Goal: Information Seeking & Learning: Stay updated

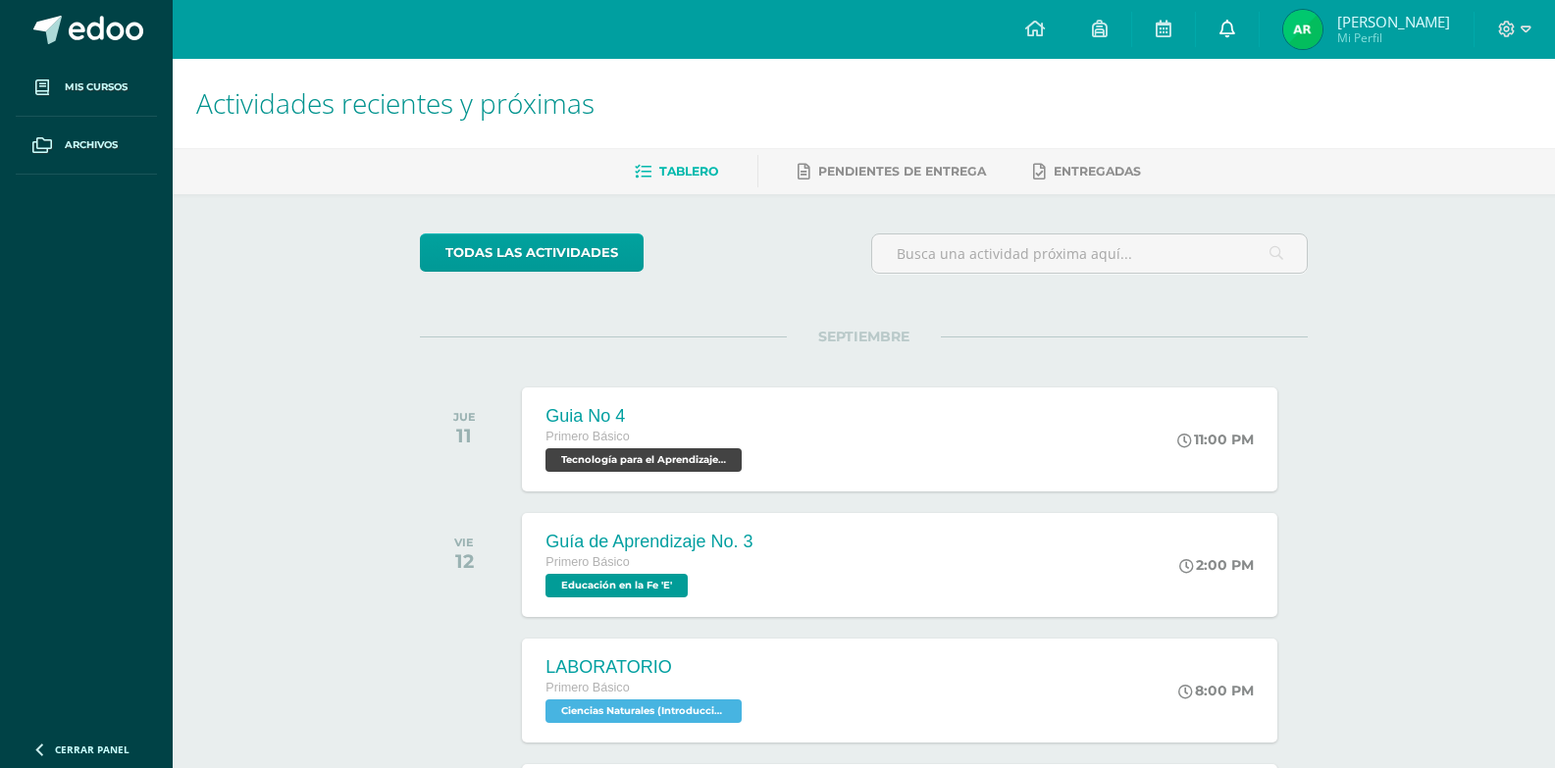
click at [1231, 28] on link at bounding box center [1227, 29] width 63 height 59
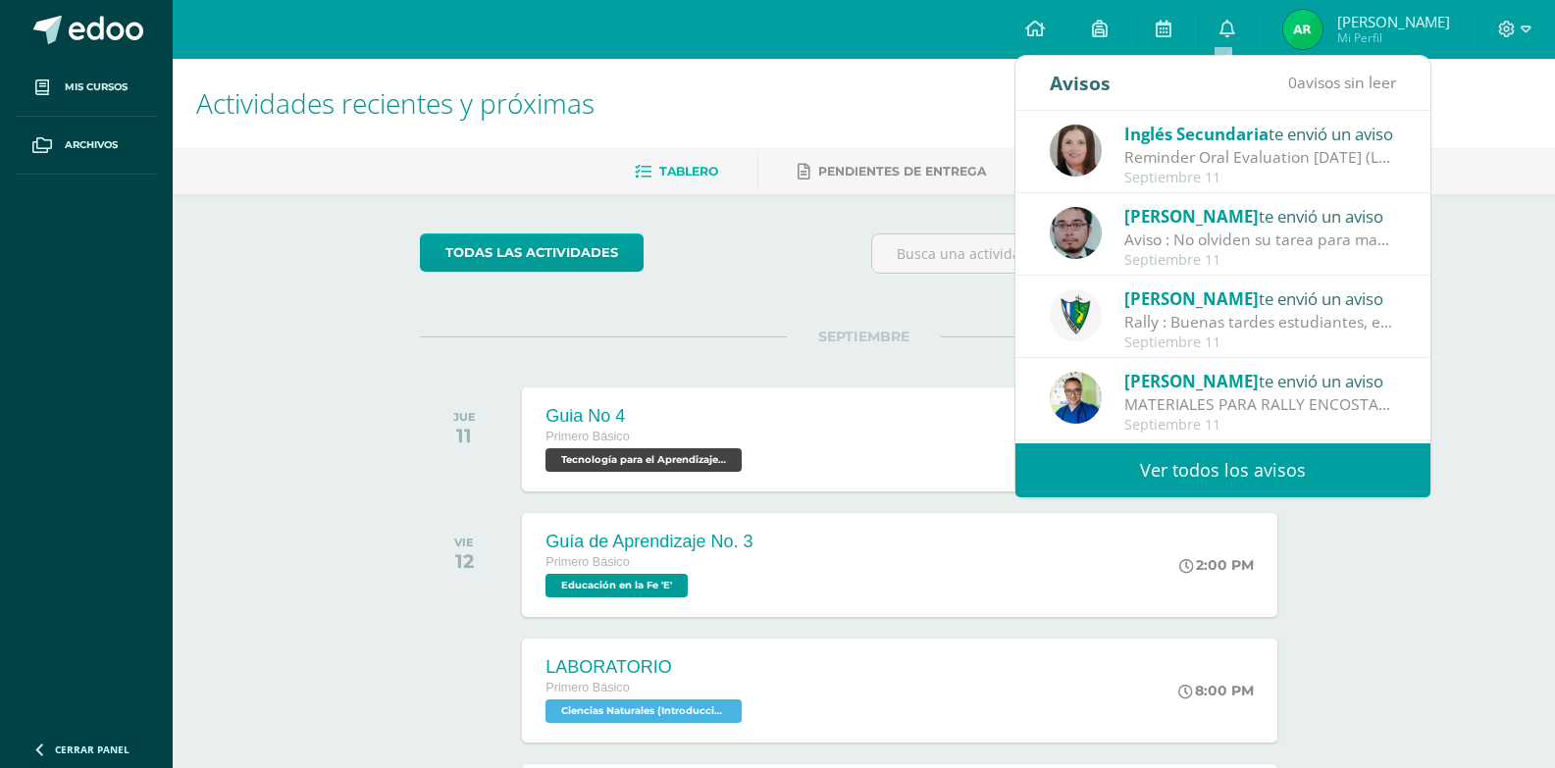
click at [1187, 459] on link "Ver todos los avisos" at bounding box center [1223, 471] width 415 height 54
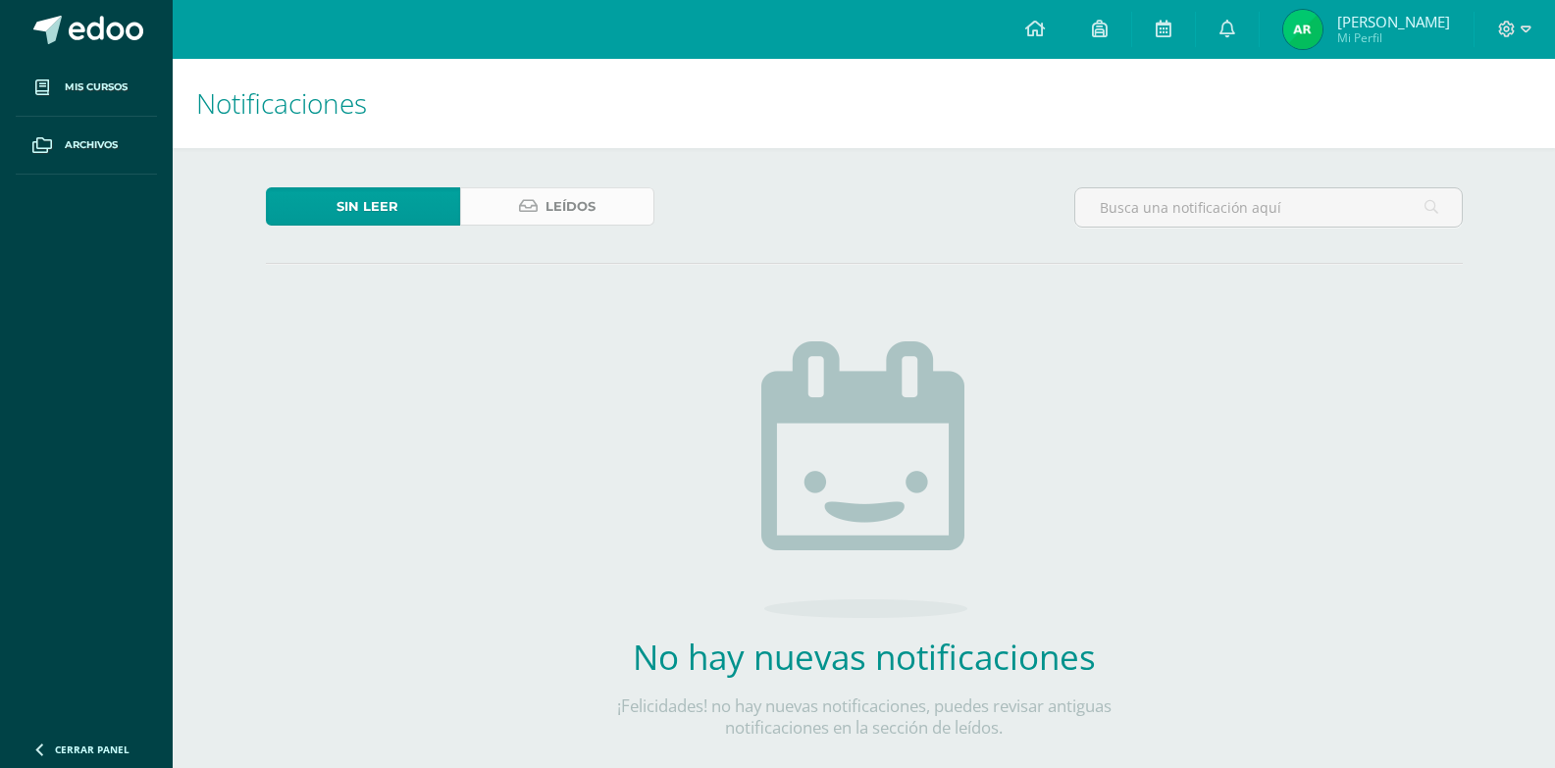
click at [529, 217] on link "Leídos" at bounding box center [557, 206] width 194 height 38
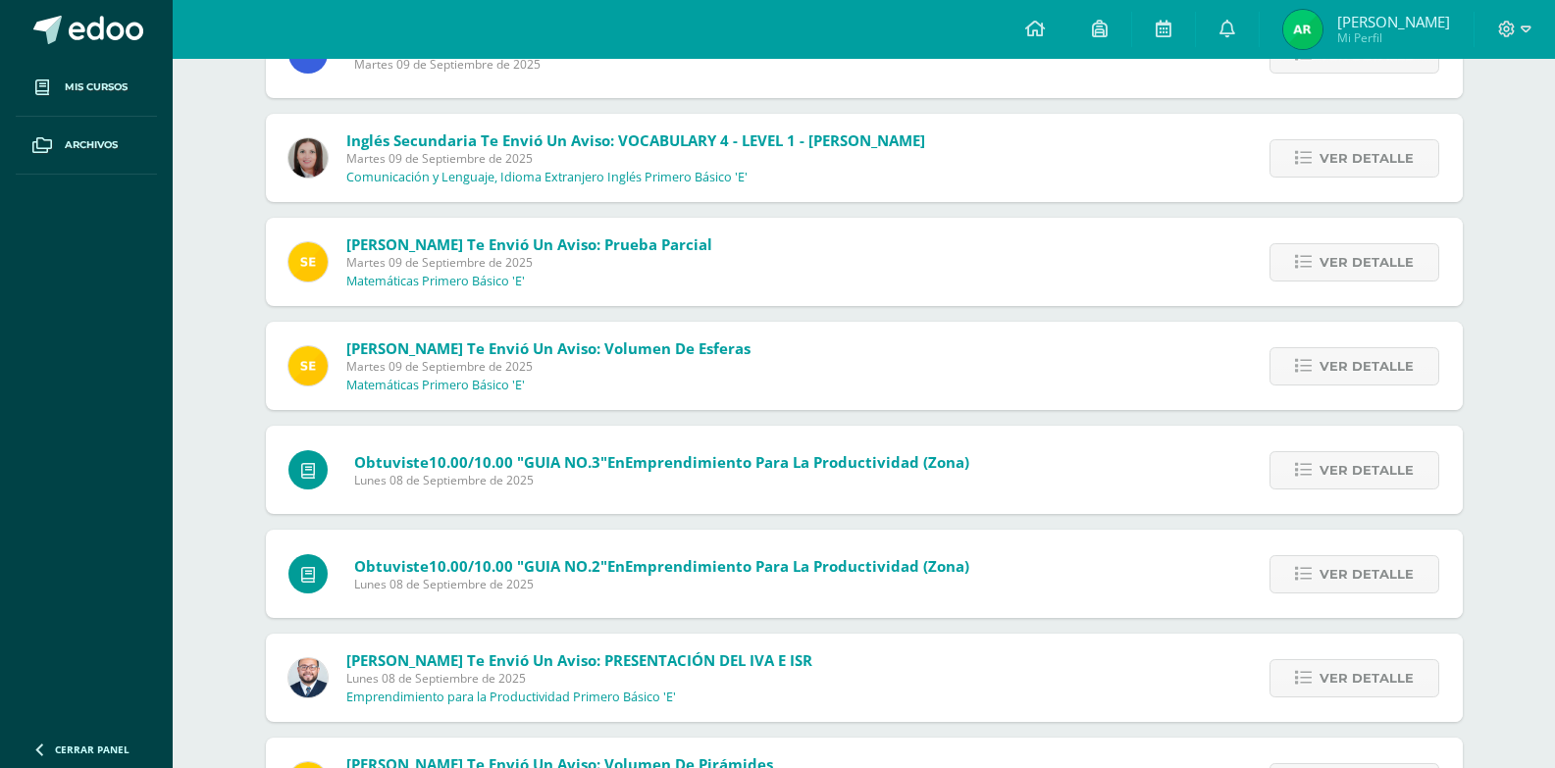
scroll to position [1743, 0]
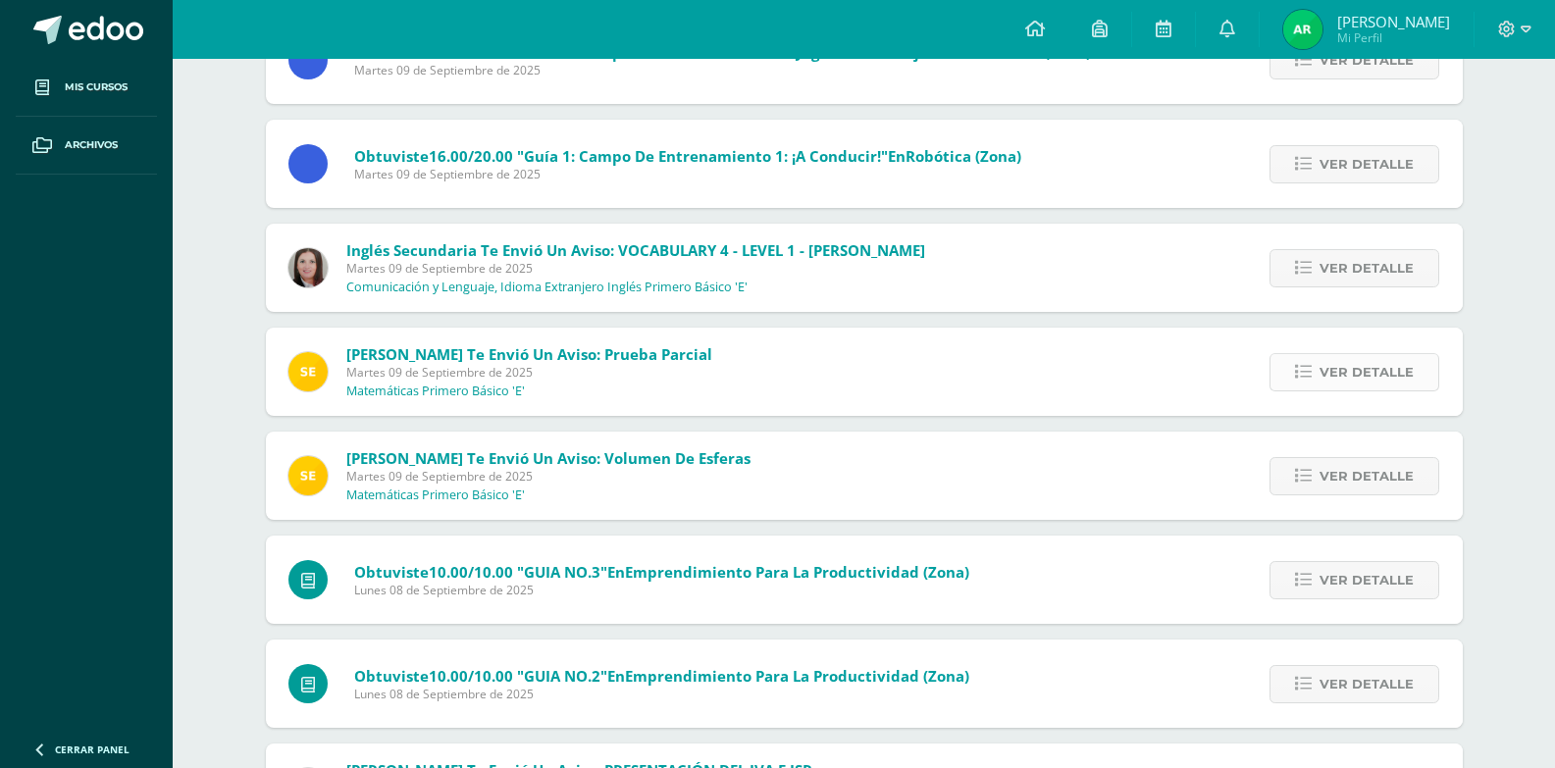
click at [1367, 371] on span "Ver detalle" at bounding box center [1367, 372] width 94 height 36
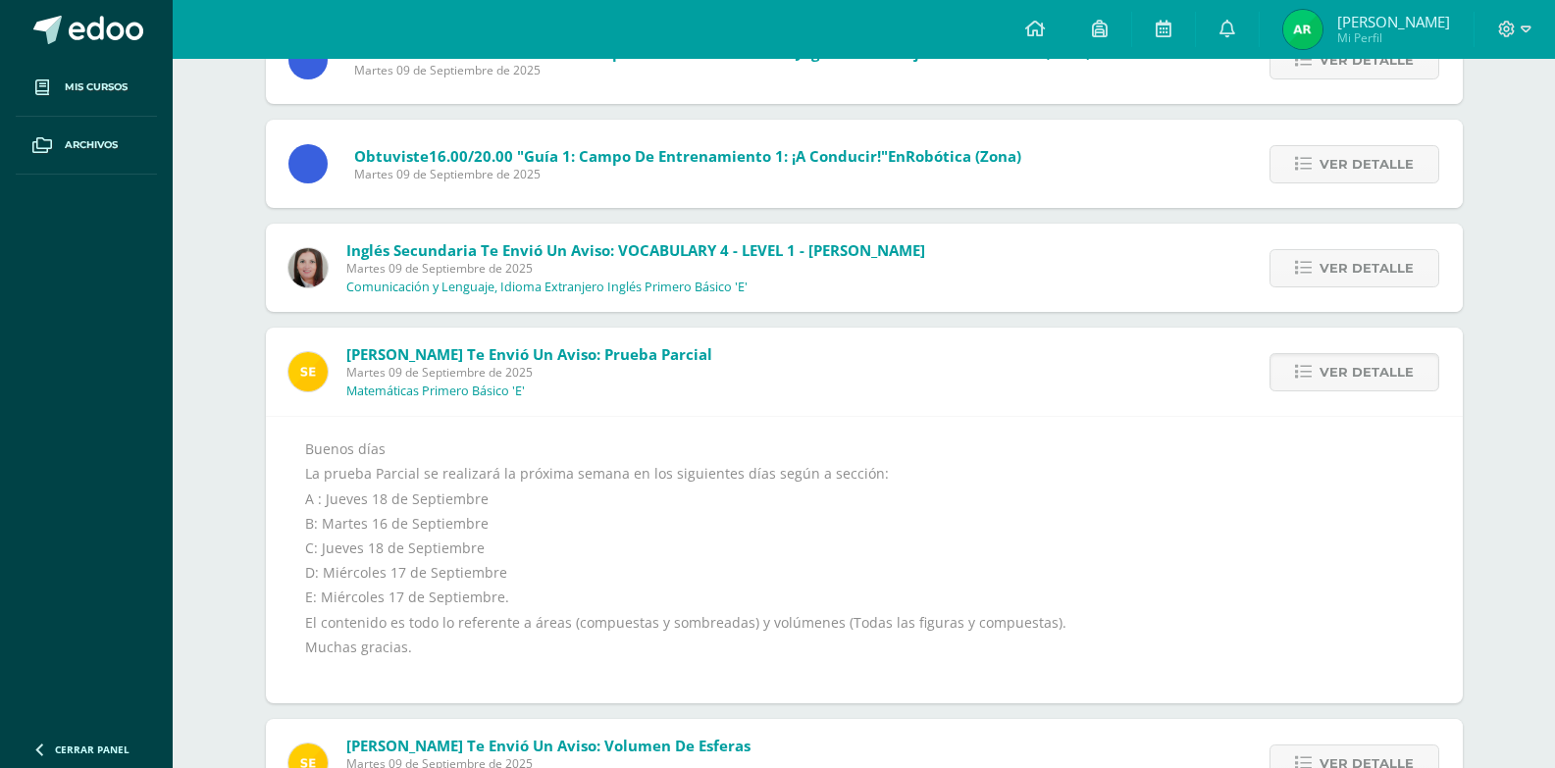
click at [1330, 297] on div "Ver detalle" at bounding box center [1351, 268] width 223 height 88
click at [1274, 263] on div "Ver detalle" at bounding box center [1351, 268] width 223 height 88
click at [1279, 259] on link "Ver detalle" at bounding box center [1355, 268] width 170 height 38
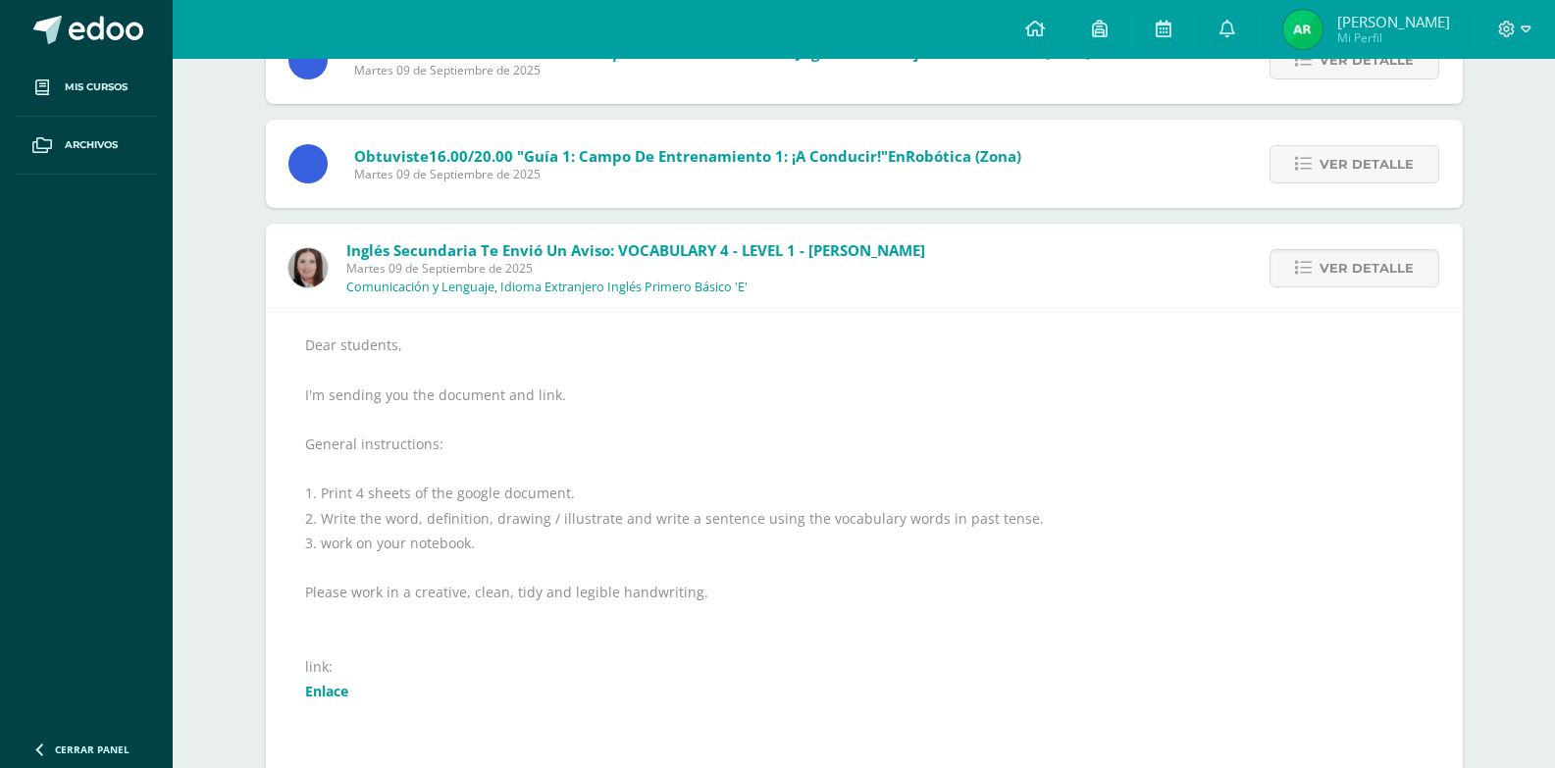
click at [332, 684] on link "Enlace" at bounding box center [326, 691] width 43 height 19
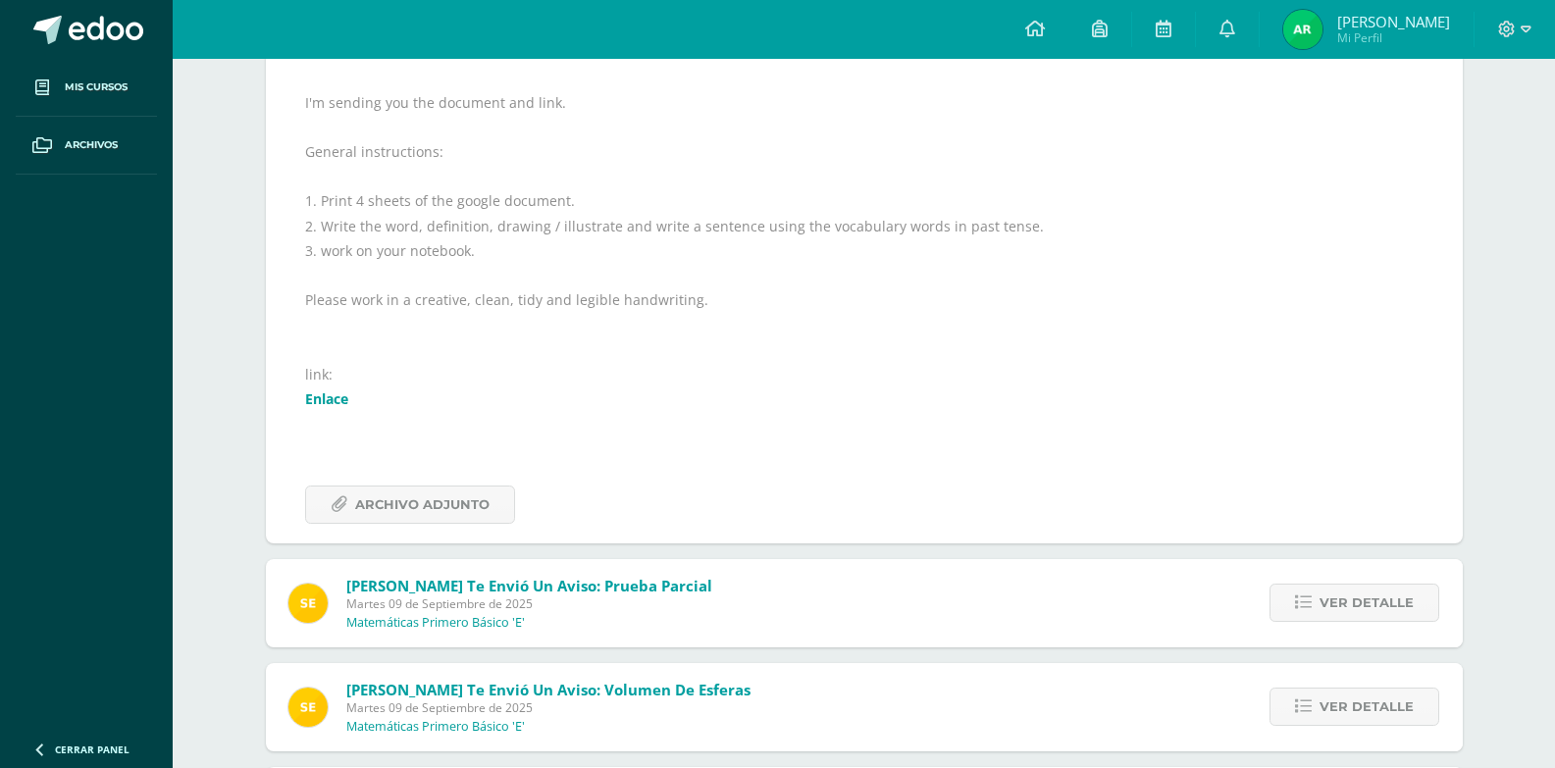
scroll to position [2135, 0]
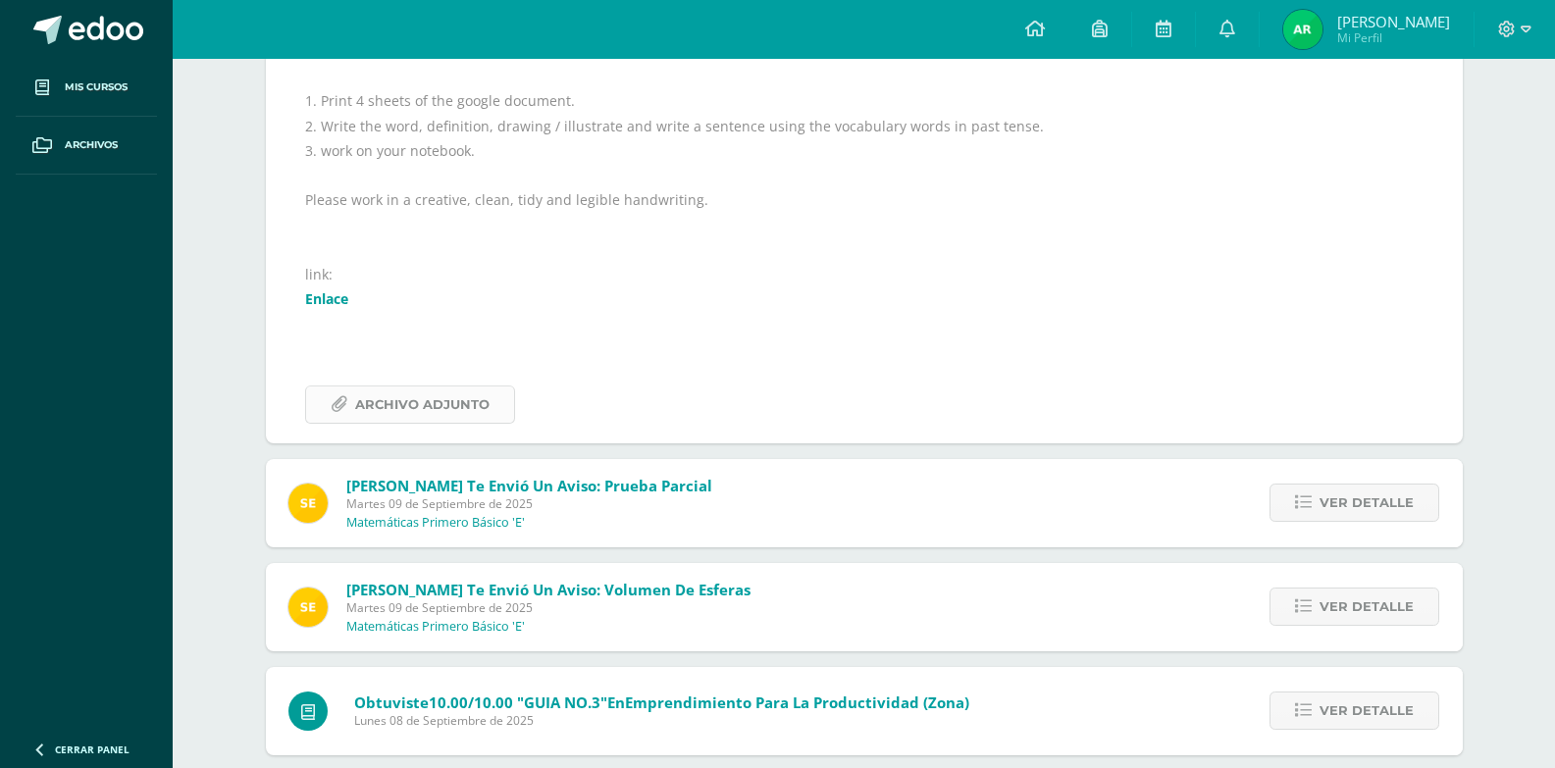
click at [396, 413] on span "Archivo Adjunto" at bounding box center [422, 405] width 134 height 36
